Goal: Information Seeking & Learning: Learn about a topic

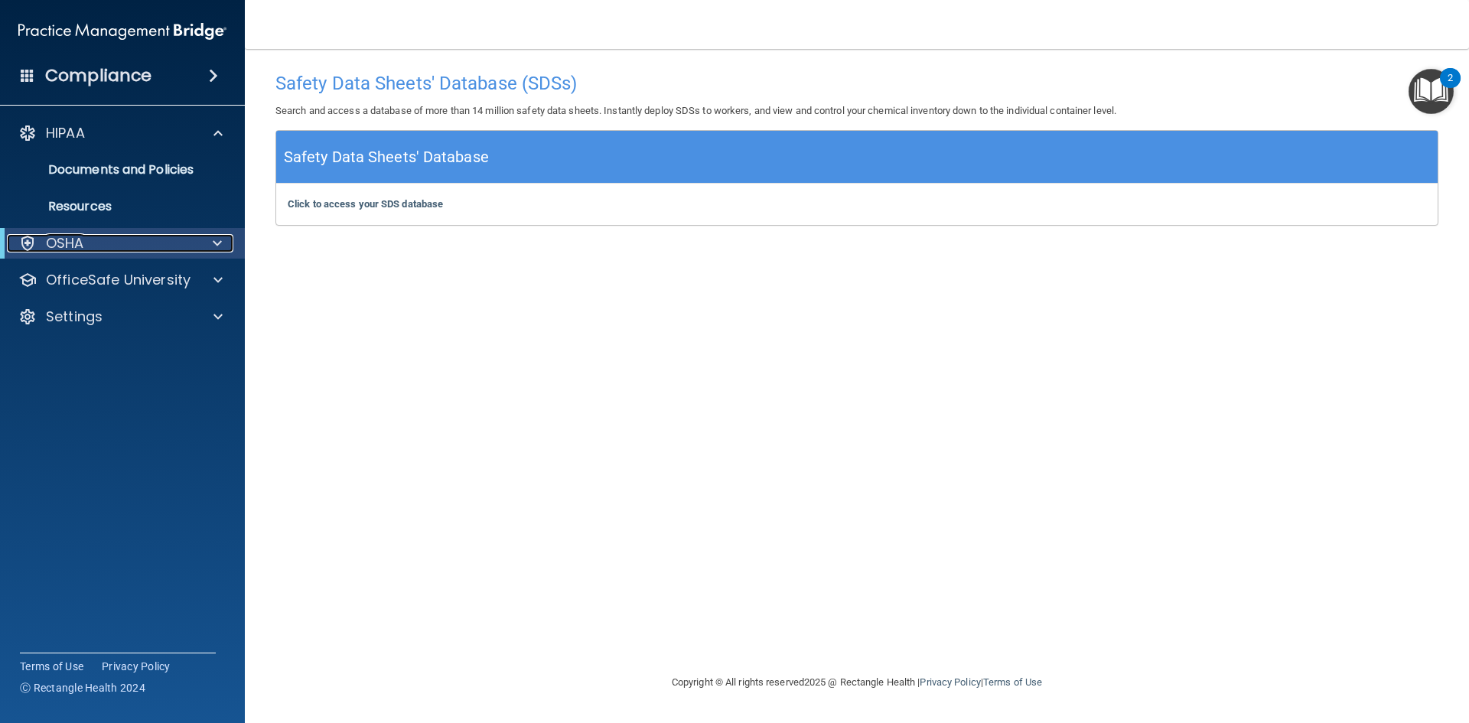
click at [77, 246] on p "OSHA" at bounding box center [65, 243] width 38 height 18
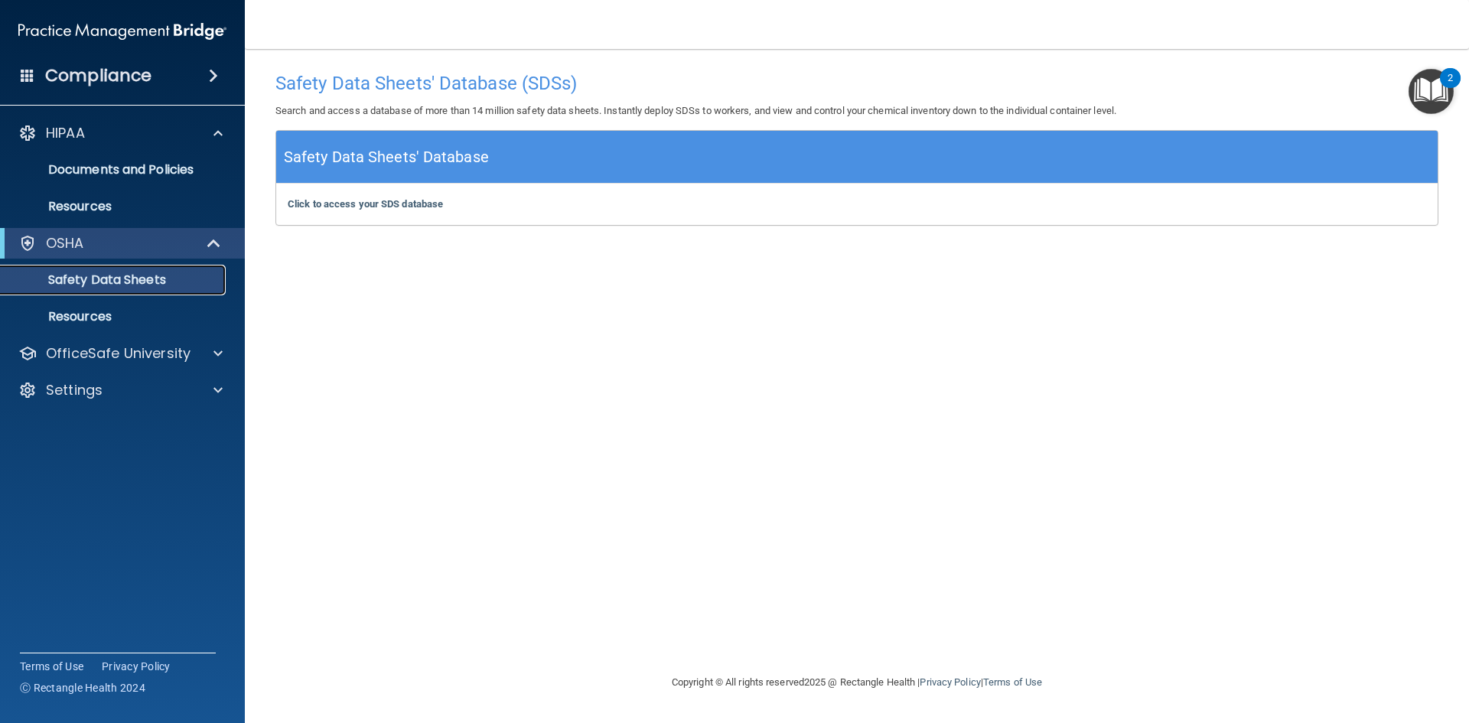
click at [110, 280] on p "Safety Data Sheets" at bounding box center [114, 279] width 209 height 15
click at [407, 207] on b "Click to access your SDS database" at bounding box center [365, 203] width 155 height 11
click at [210, 73] on span at bounding box center [213, 76] width 9 height 18
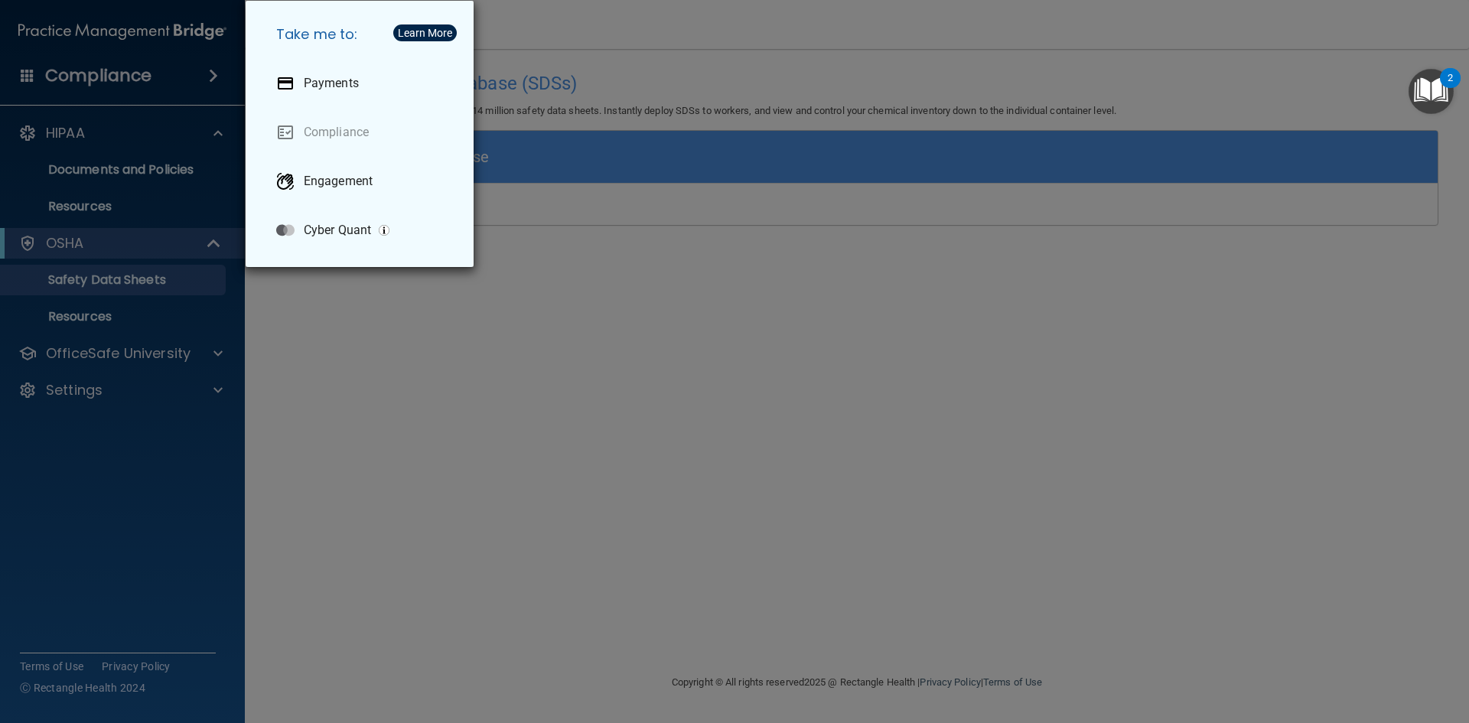
click at [428, 303] on div "Take me to: Payments Compliance Engagement Cyber Quant" at bounding box center [734, 361] width 1469 height 723
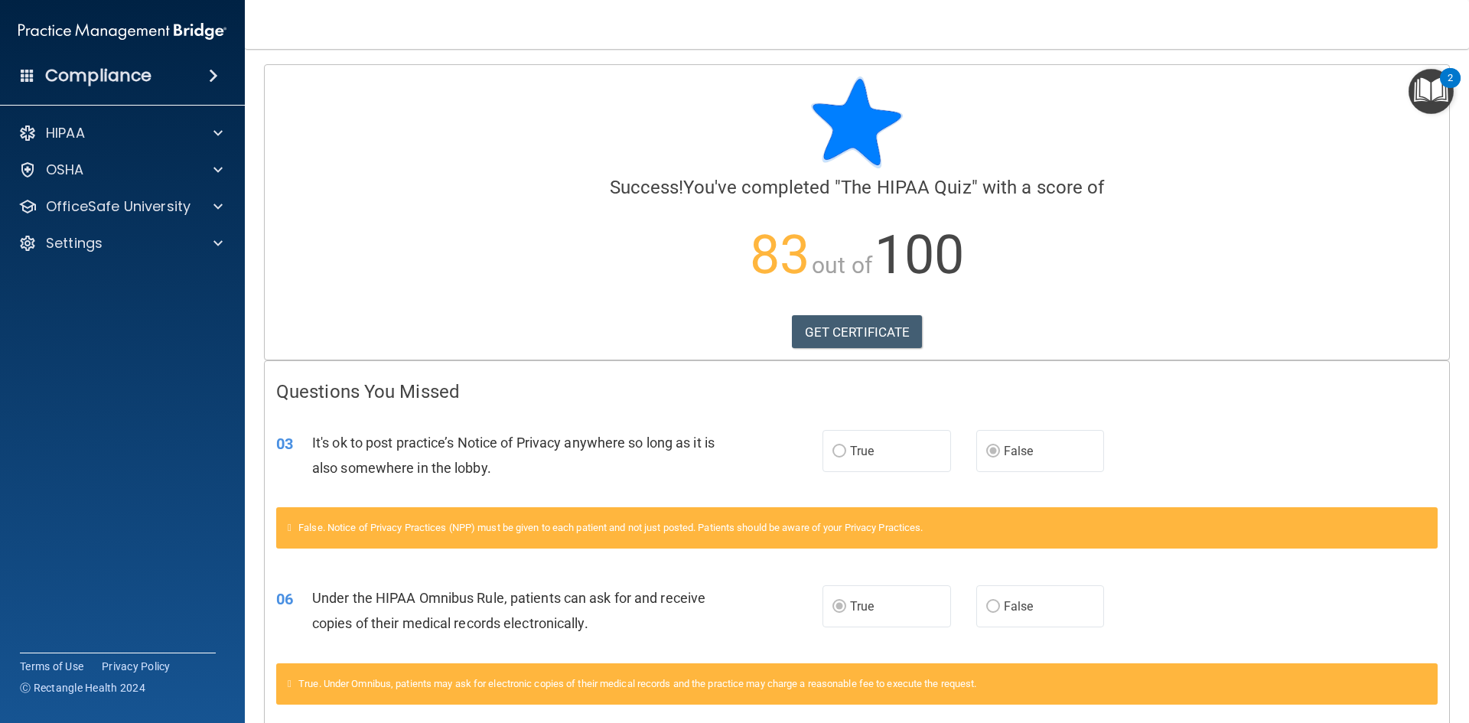
click at [1421, 88] on img "Open Resource Center, 2 new notifications" at bounding box center [1431, 91] width 45 height 45
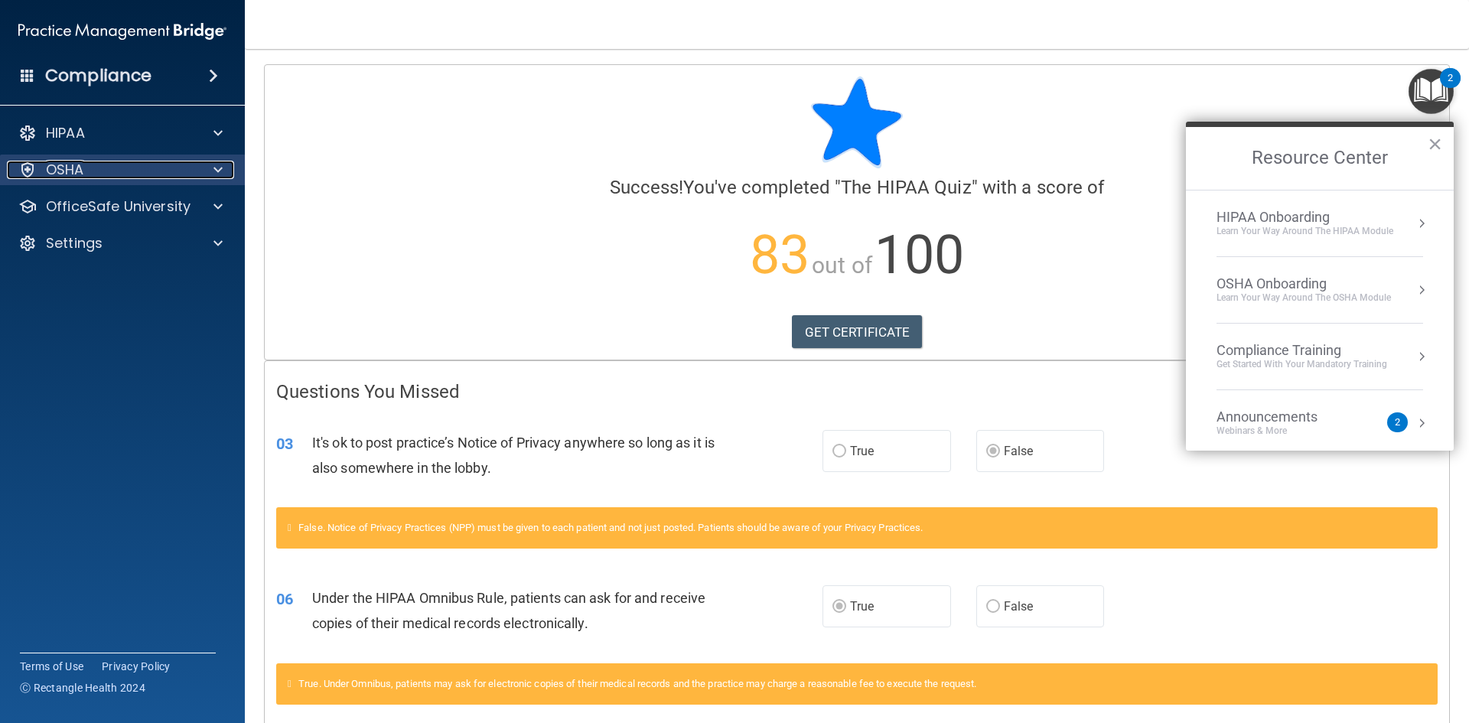
click at [56, 170] on p "OSHA" at bounding box center [65, 170] width 38 height 18
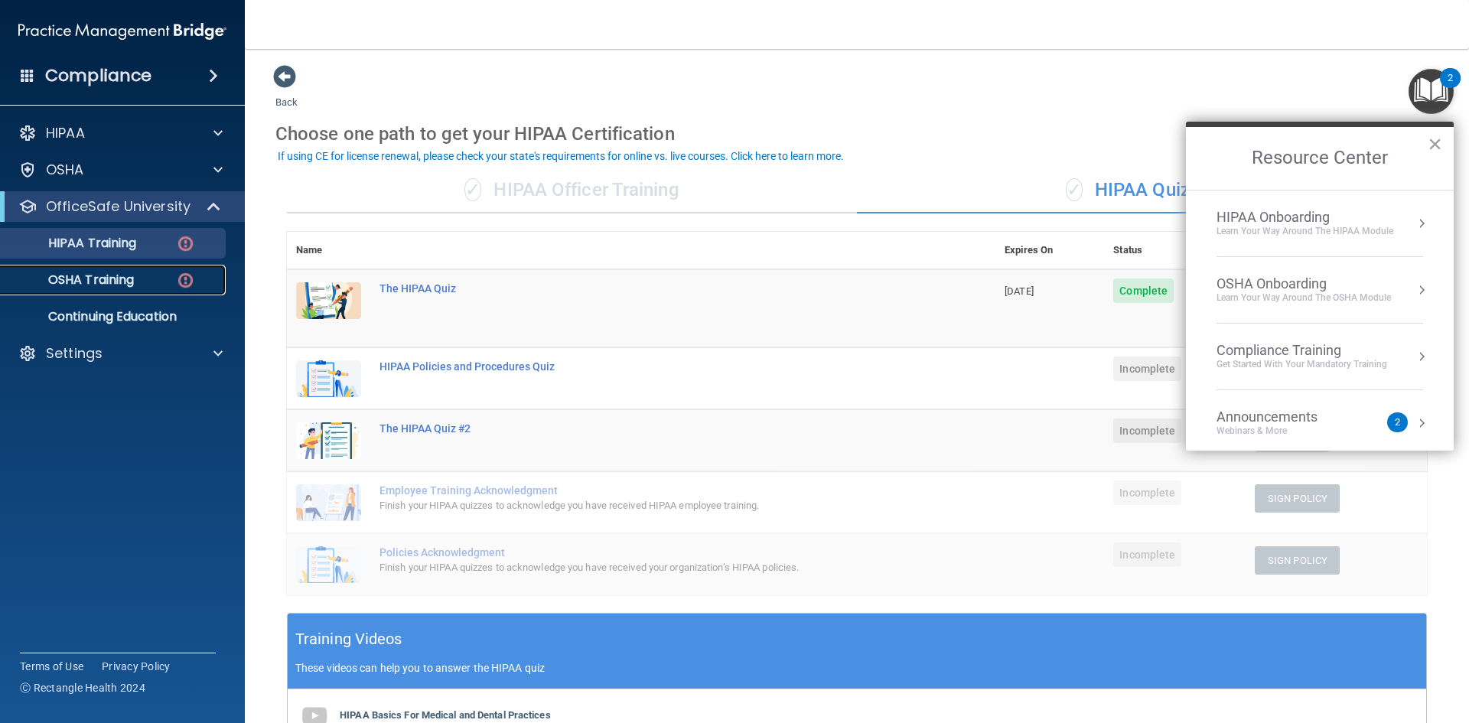
click at [134, 273] on p "OSHA Training" at bounding box center [72, 279] width 124 height 15
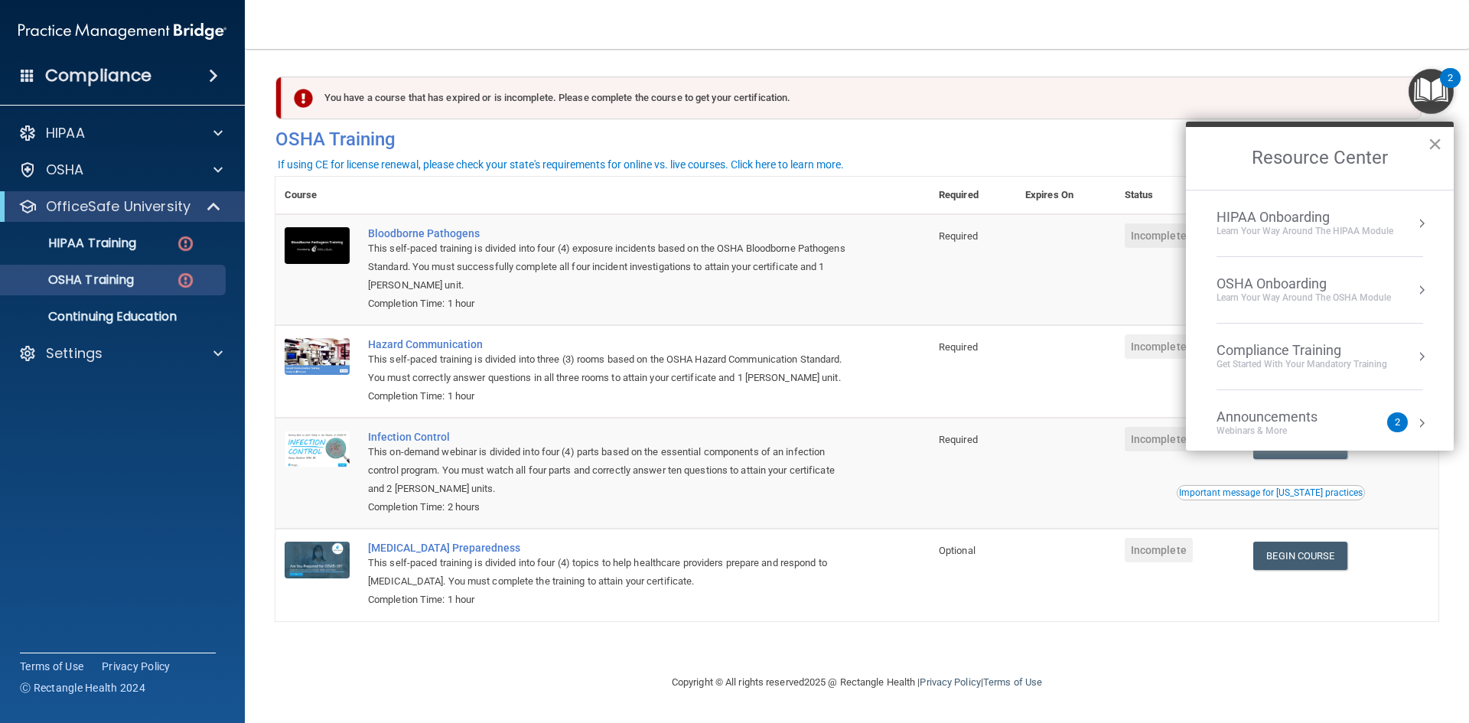
click at [1440, 138] on button "×" at bounding box center [1435, 144] width 15 height 24
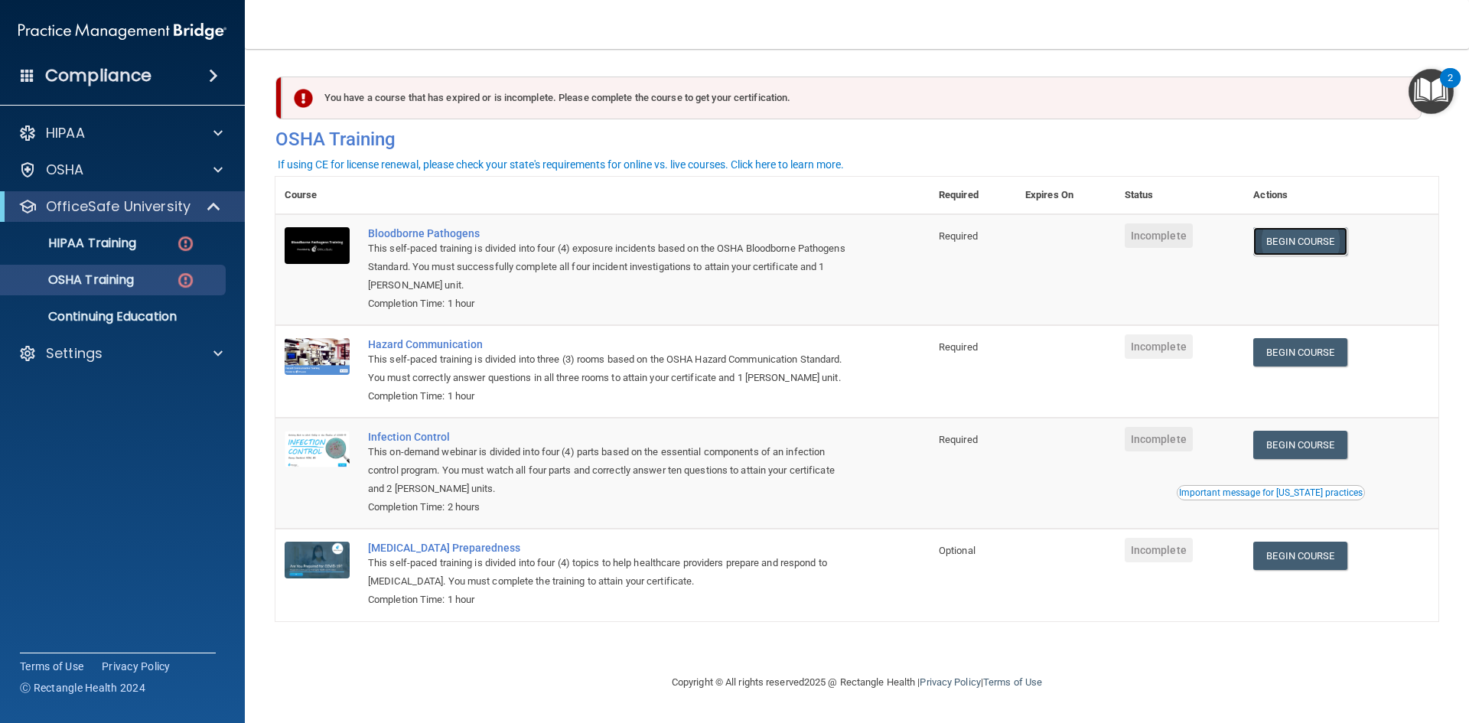
click at [1314, 244] on link "Begin Course" at bounding box center [1299, 241] width 93 height 28
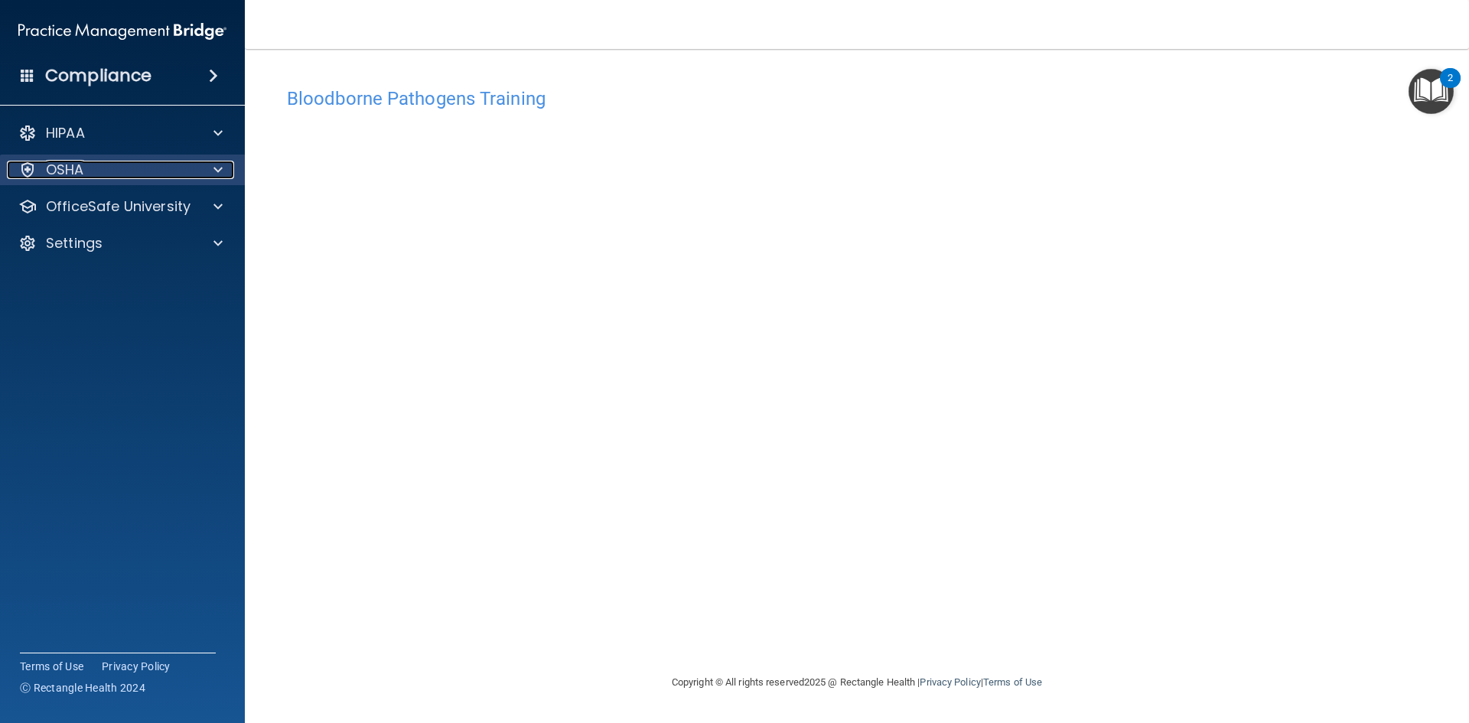
click at [118, 171] on div "OSHA" at bounding box center [102, 170] width 190 height 18
